Goal: Task Accomplishment & Management: Complete application form

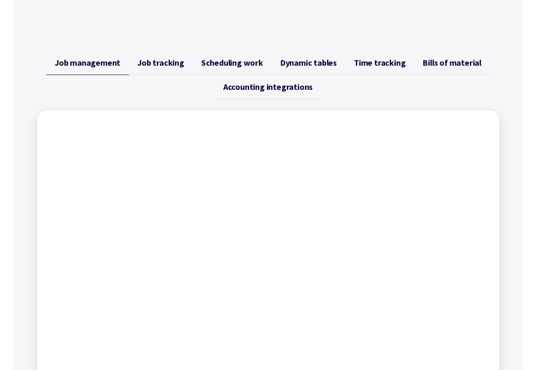
scroll to position [3324, 0]
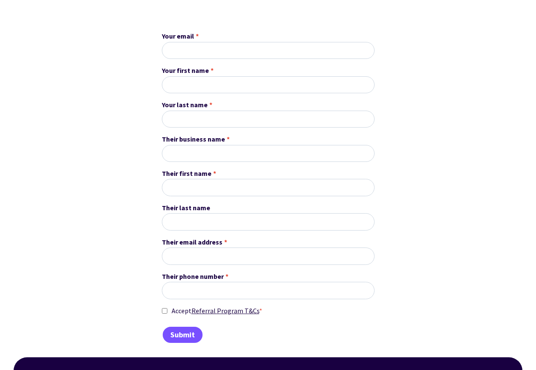
scroll to position [203, 0]
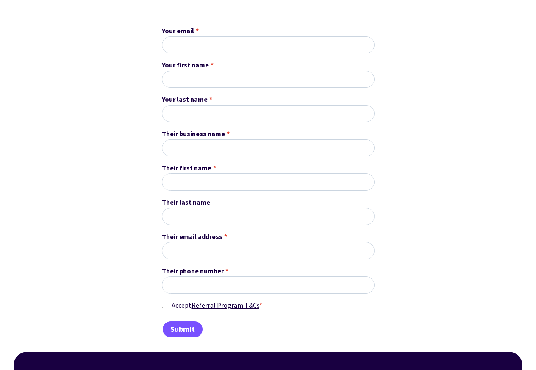
click at [197, 32] on span "*" at bounding box center [197, 30] width 3 height 11
click at [197, 36] on input "Your email *" at bounding box center [268, 44] width 213 height 17
paste input "jamikzolotoy@patity.com"
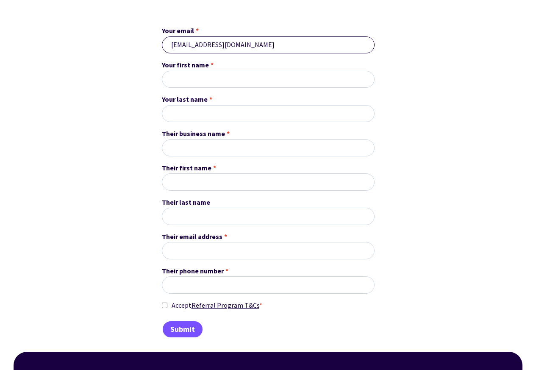
type input "jamikzolotoy@patity.com"
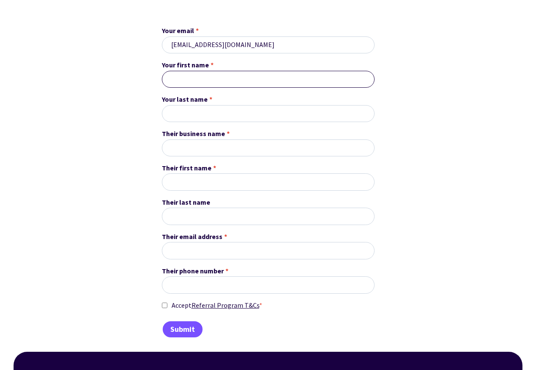
paste input "Jamik"
type input "Jamik"
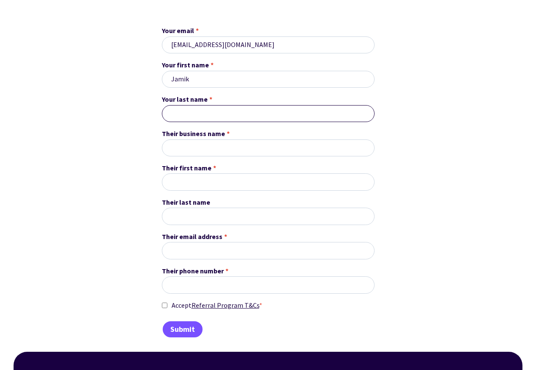
paste input "Zolotoy"
type input "Zolotoy"
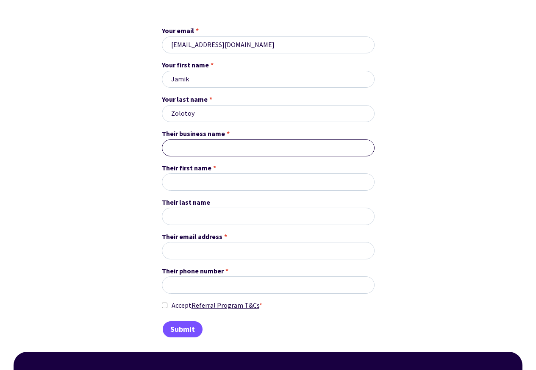
paste input "BizOne"
type input "BizOne"
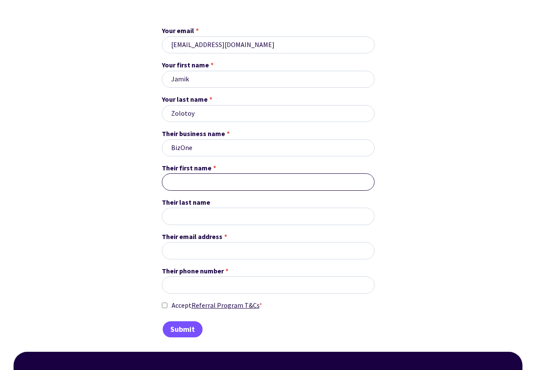
paste input "OwnerOne"
type input "OwnerOne"
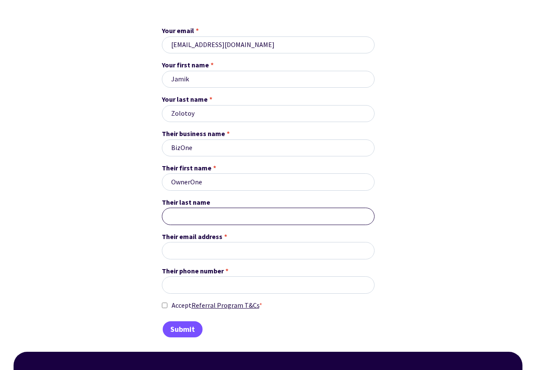
paste input "LastnameOne"
type input "LastnameOne"
paste input "ownerone@patity.com"
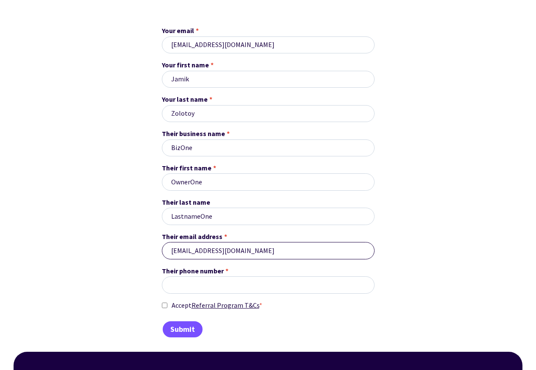
type input "ownerone@patity.com"
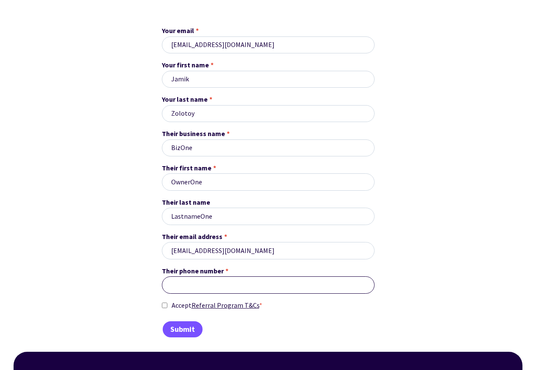
paste input "1234567890"
type input "1234567890"
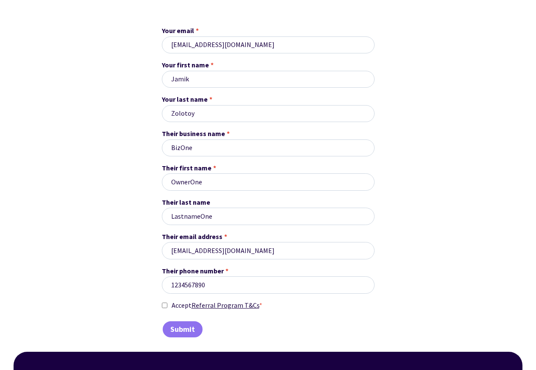
click at [164, 307] on input "Accept Referral Program T&Cs *" at bounding box center [165, 305] width 6 height 11
checkbox input "true"
click at [181, 332] on input "Submit" at bounding box center [183, 329] width 42 height 18
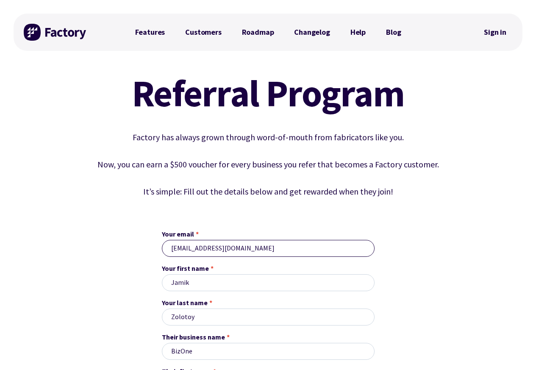
click at [193, 249] on input "jamikzolotoy@patity.com" at bounding box center [268, 248] width 213 height 17
paste input "gladyira2010@danielmunoz.es"
type input "gladyira2010@danielmunoz.es"
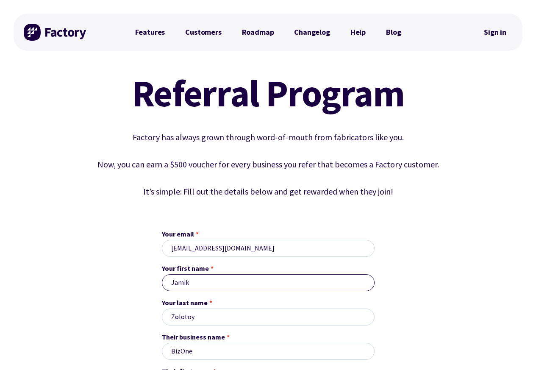
click at [195, 284] on input "Jamik" at bounding box center [268, 282] width 213 height 17
paste input "Gladyira"
type input "Gladyira"
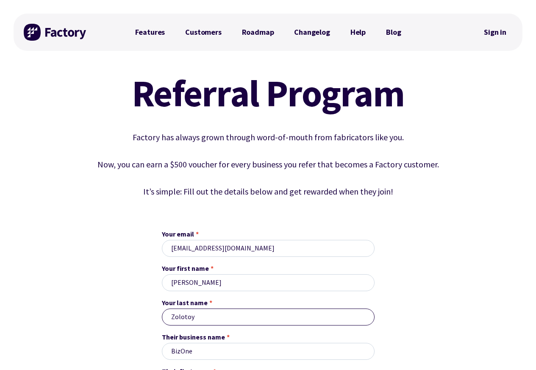
click at [197, 318] on input "Zolotoy" at bounding box center [268, 316] width 213 height 17
paste input "Munoz"
type input "Munoz"
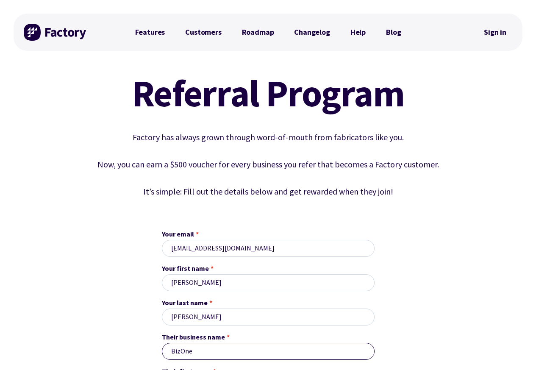
click at [185, 353] on input "BizOne" at bounding box center [268, 351] width 213 height 17
paste input "Two"
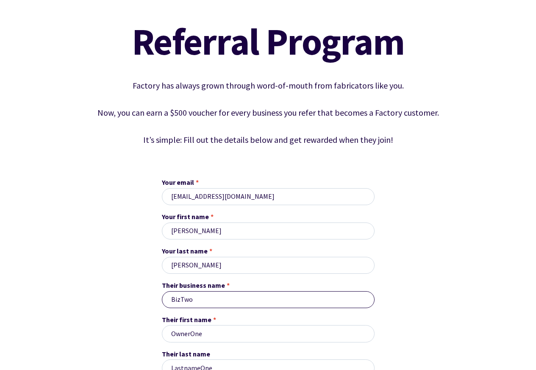
scroll to position [254, 0]
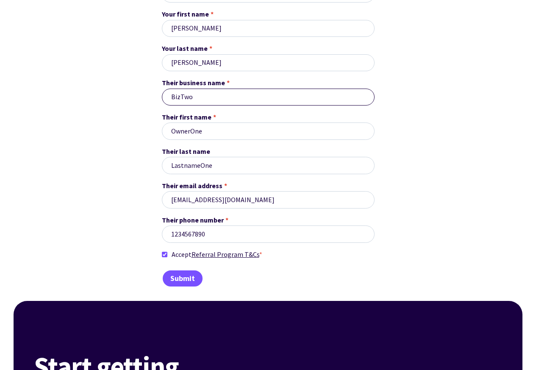
type input "BizTwo"
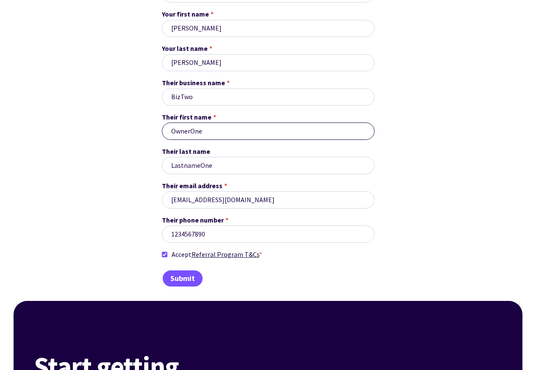
click at [192, 138] on input "OwnerOne" at bounding box center [268, 130] width 213 height 17
paste input "Two"
type input "OwnerTwo"
click at [195, 156] on span "Their last name" at bounding box center [186, 151] width 48 height 11
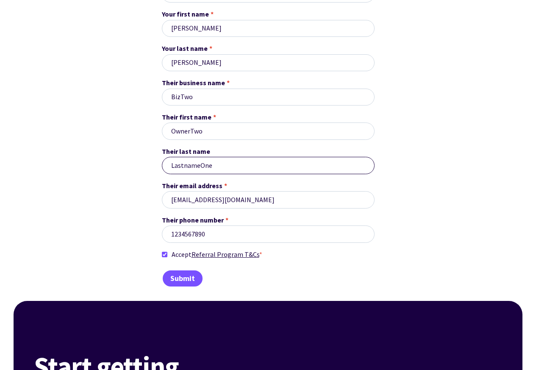
click at [195, 157] on input "LastnameOne" at bounding box center [268, 165] width 213 height 17
paste input "Two"
click at [194, 174] on input "LastnameTwo" at bounding box center [268, 165] width 213 height 17
paste input "ownertwo@danielmunoz.es"
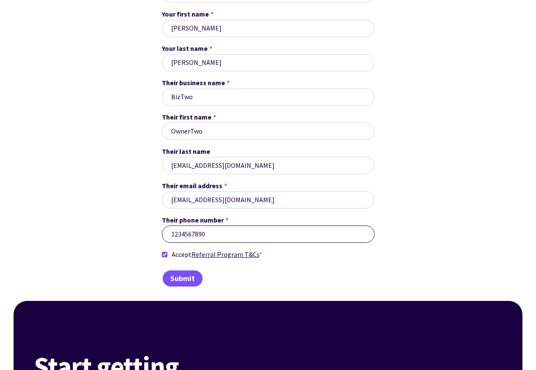
click at [195, 242] on input "1234567890" at bounding box center [268, 233] width 213 height 17
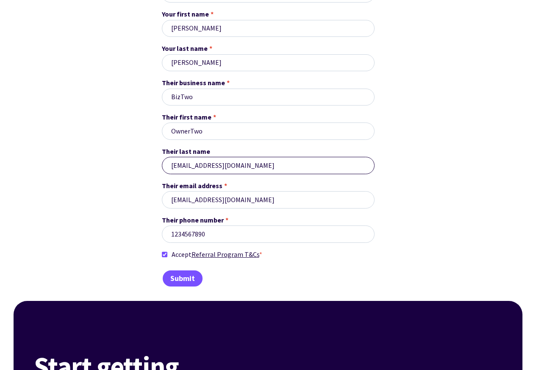
click at [203, 167] on input "ownertwo@danielmunoz.es" at bounding box center [268, 165] width 213 height 17
paste input "LastnameTwo"
type input "LastnameTwo"
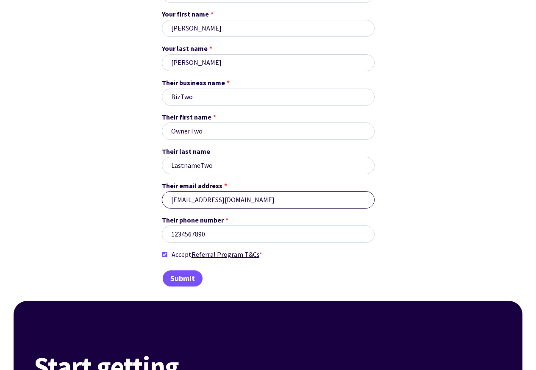
click at [200, 202] on input "ownerone@patity.com" at bounding box center [268, 199] width 213 height 17
paste input "two@danielmunoz.es"
type input "ownertwo@danielmunoz.es"
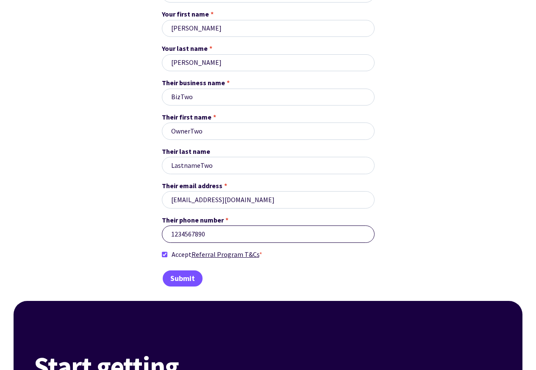
click at [196, 236] on input "1234567890" at bounding box center [268, 233] width 213 height 17
paste input "2345678901"
type input "2345678901"
